Goal: Communication & Community: Answer question/provide support

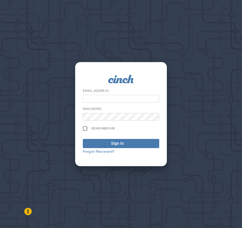
type input "**********"
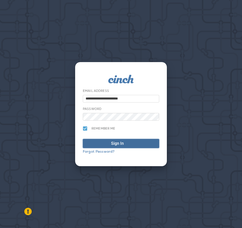
click at [133, 145] on span "Sign In" at bounding box center [121, 144] width 71 height 6
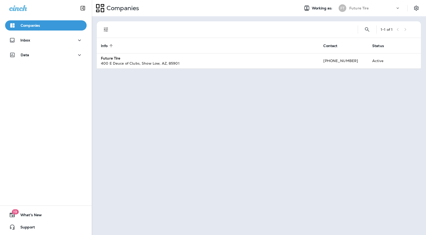
click at [242, 7] on icon at bounding box center [397, 8] width 5 height 5
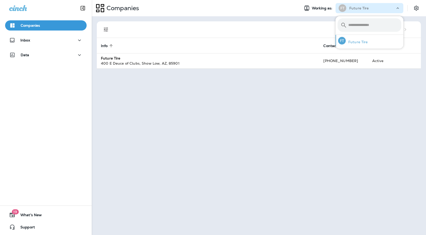
click at [242, 44] on p "Future Tire" at bounding box center [357, 42] width 22 height 4
click at [242, 100] on div "1 - 1 of 1 Info sorted ascending Contact Status Future Tire 400 E Deuce of Club…" at bounding box center [259, 125] width 334 height 219
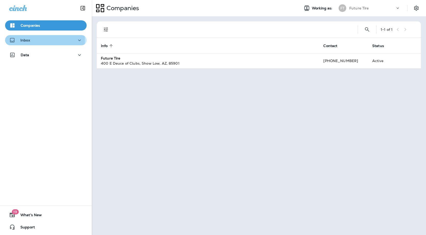
click at [42, 41] on div "Inbox" at bounding box center [45, 40] width 73 height 6
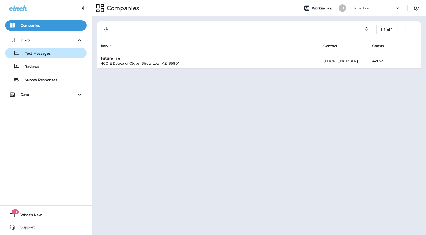
click at [37, 53] on p "Text Messages" at bounding box center [35, 53] width 31 height 5
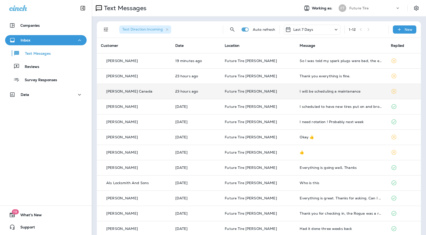
click at [242, 93] on p "Future Tire [PERSON_NAME]" at bounding box center [258, 91] width 67 height 4
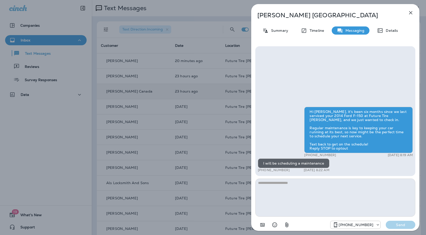
click at [218, 94] on div "[PERSON_NAME] Canada Summary Timeline Messaging Details Hi [PERSON_NAME], it's …" at bounding box center [213, 117] width 426 height 235
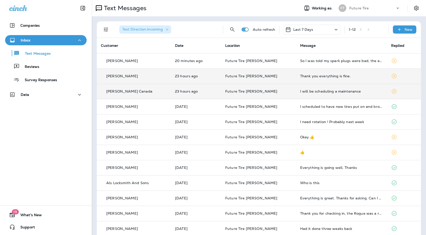
click at [242, 80] on td "Future Tire [PERSON_NAME]" at bounding box center [258, 76] width 75 height 15
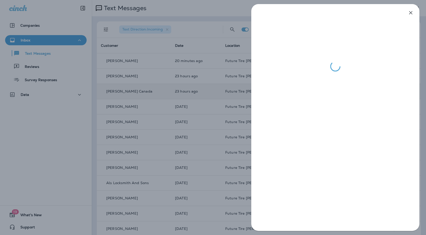
click at [195, 91] on div at bounding box center [213, 117] width 426 height 235
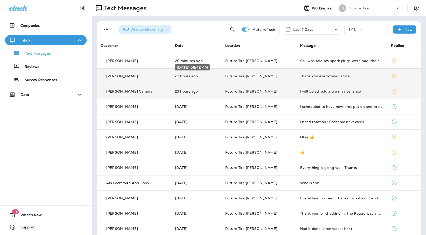
click at [209, 75] on p "23 hours ago" at bounding box center [196, 76] width 42 height 4
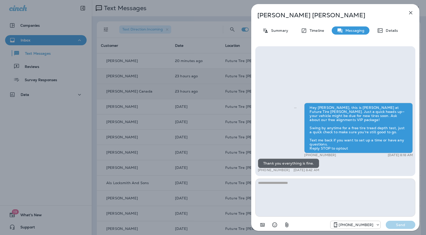
click at [209, 94] on div "[PERSON_NAME] Summary Timeline Messaging Details Hey [PERSON_NAME], this is [PE…" at bounding box center [213, 117] width 426 height 235
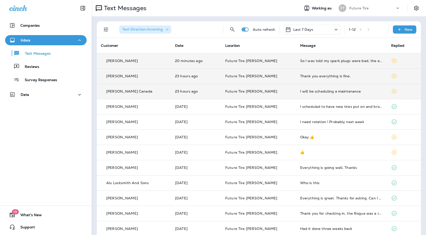
click at [242, 66] on td "So I was told my spark plugs were bad, the engine needs rebuilt or replaced its…" at bounding box center [341, 60] width 91 height 15
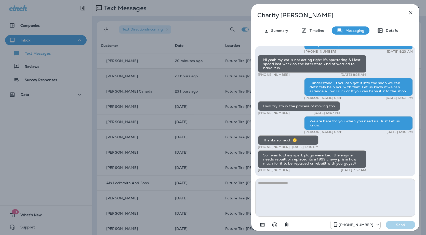
click at [215, 127] on div "[PERSON_NAME] Summary Timeline Messaging Details Hi Charity, It’s been a couple…" at bounding box center [213, 117] width 426 height 235
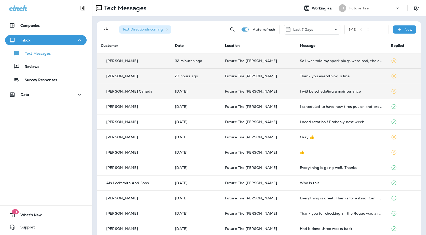
click at [242, 57] on td "Future Tire [PERSON_NAME]" at bounding box center [258, 60] width 75 height 15
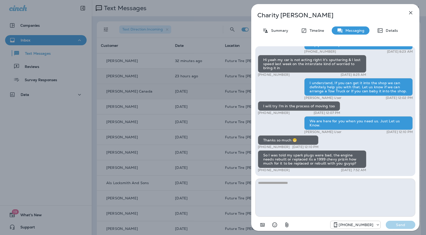
click at [242, 185] on textarea at bounding box center [335, 198] width 160 height 38
type textarea "*"
click at [242, 182] on textarea "**********" at bounding box center [335, 198] width 160 height 38
type textarea "**********"
click at [242, 226] on p "Send" at bounding box center [400, 225] width 21 height 5
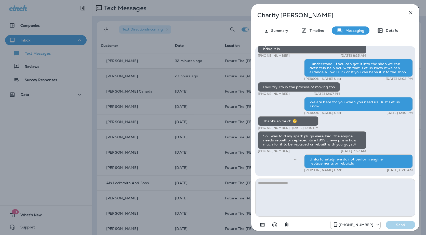
click at [211, 147] on div "[PERSON_NAME] Summary Timeline Messaging Details Hi Charity, It’s been a couple…" at bounding box center [213, 117] width 426 height 235
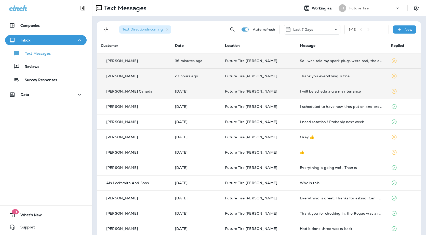
click at [242, 60] on p "Future Tire [PERSON_NAME]" at bounding box center [258, 61] width 67 height 4
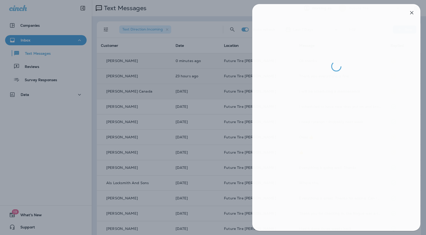
click at [195, 105] on div at bounding box center [214, 117] width 426 height 235
